Goal: Task Accomplishment & Management: Use online tool/utility

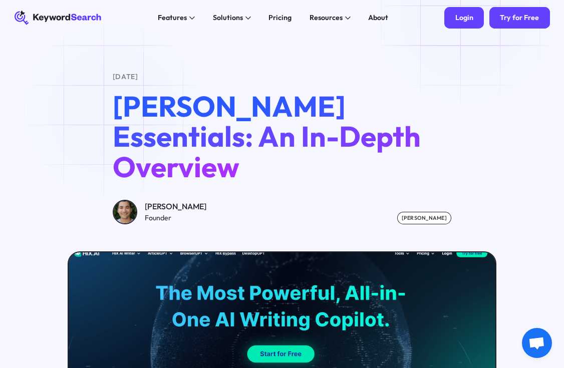
click at [465, 16] on div "Login" at bounding box center [464, 18] width 18 height 9
